Goal: Find specific page/section: Find specific page/section

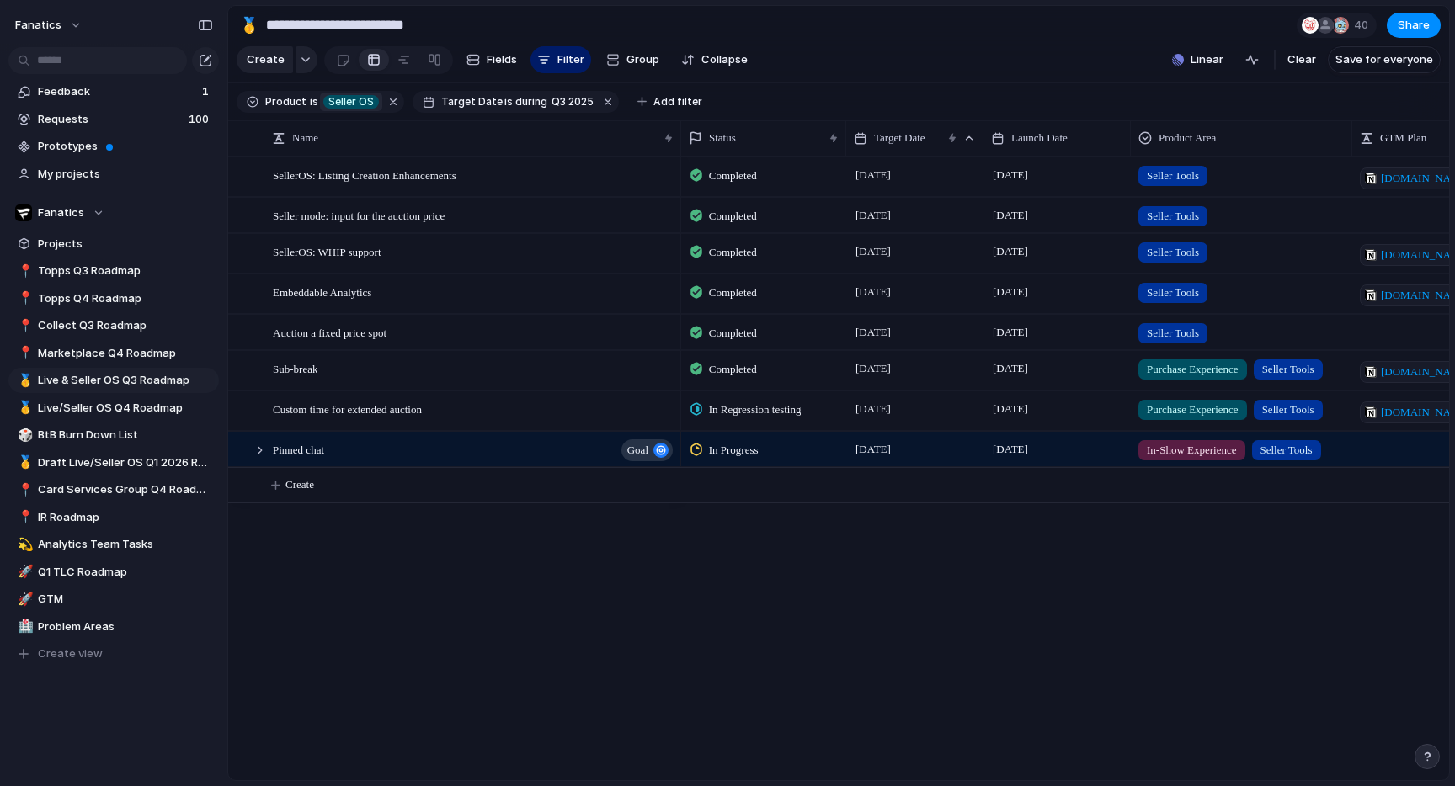
click at [346, 101] on span "Seller OS" at bounding box center [350, 101] width 45 height 15
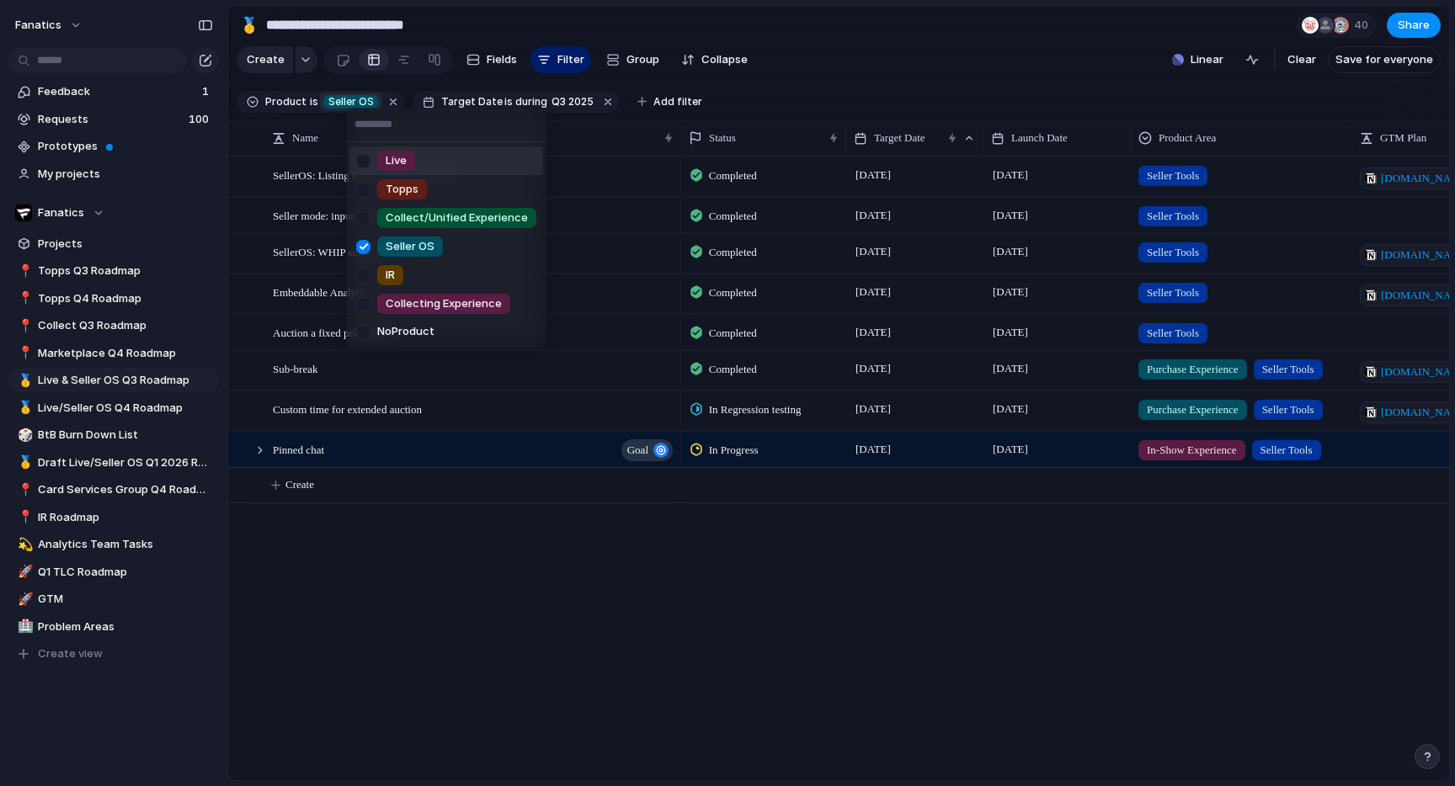
click at [399, 154] on span "Live" at bounding box center [396, 160] width 21 height 17
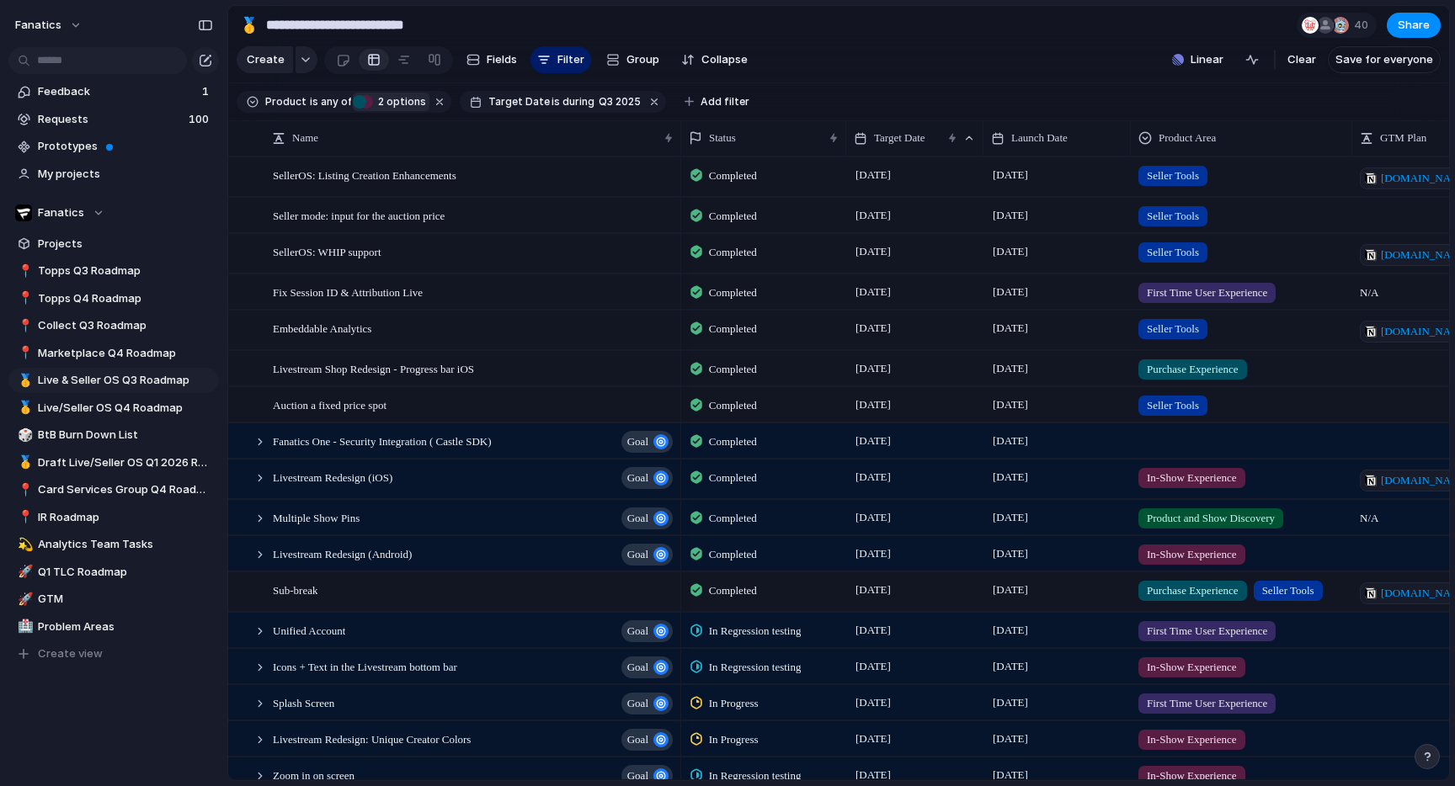
click at [385, 108] on span "2 options" at bounding box center [399, 101] width 53 height 15
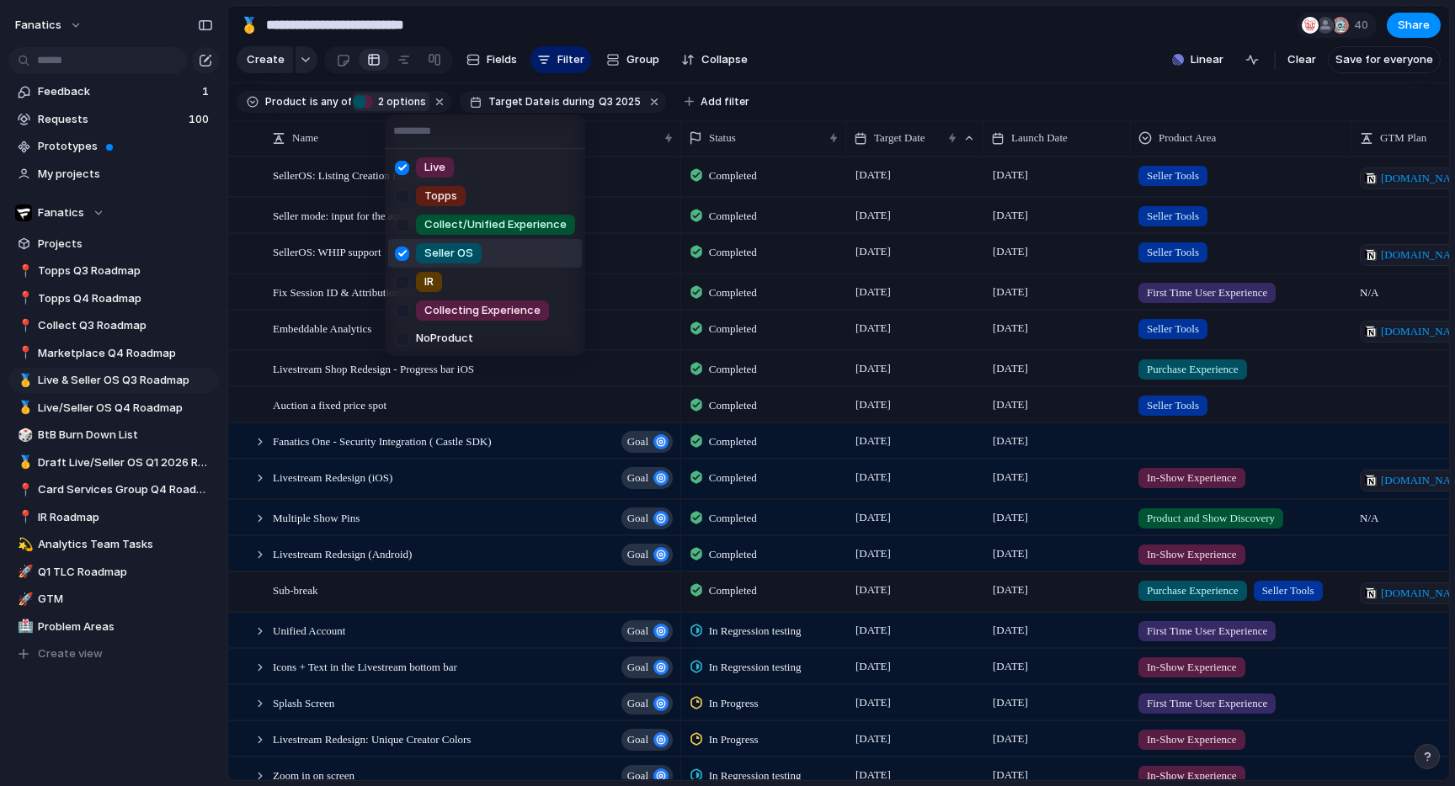
click at [452, 259] on span "Seller OS" at bounding box center [448, 253] width 49 height 17
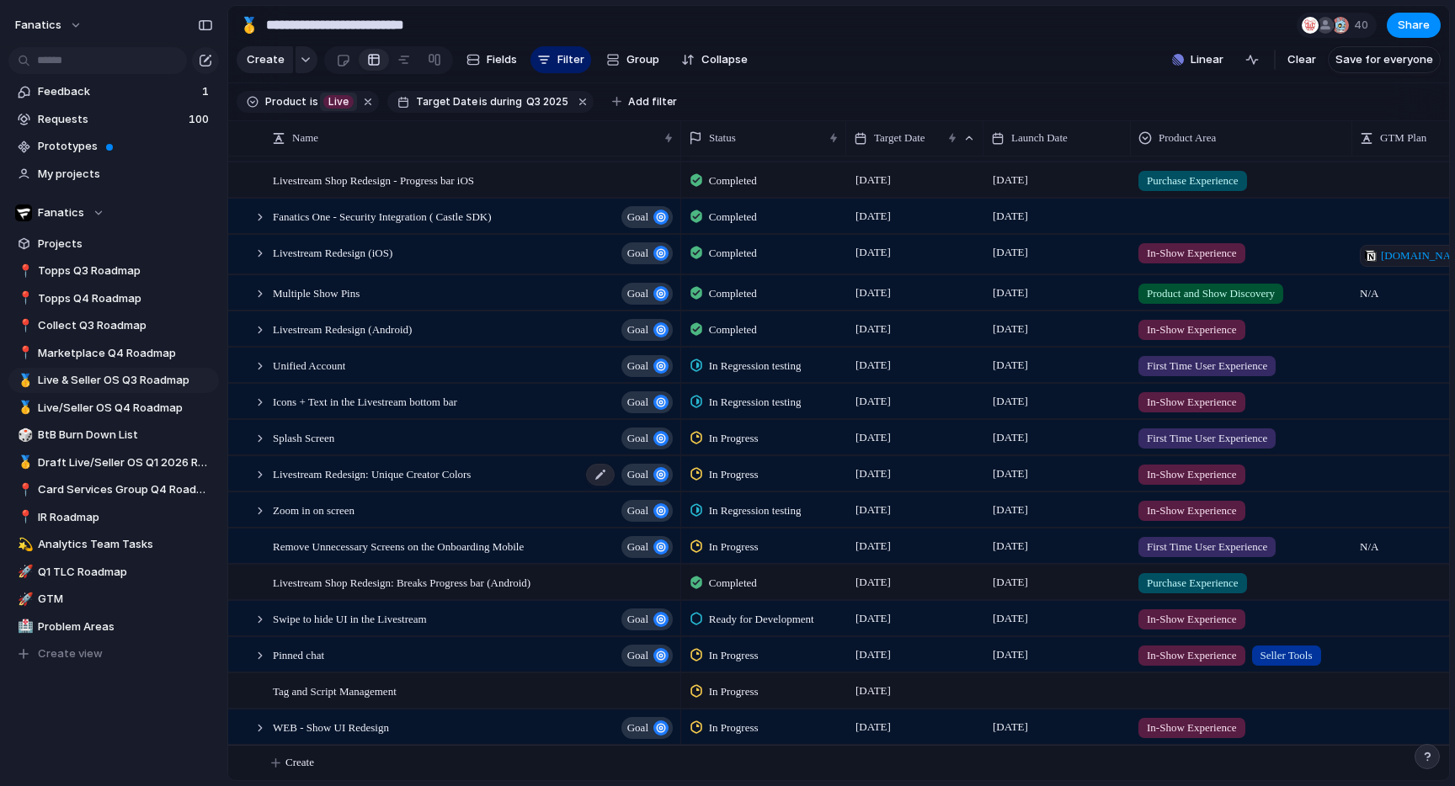
scroll to position [33, 0]
